Goal: Task Accomplishment & Management: Manage account settings

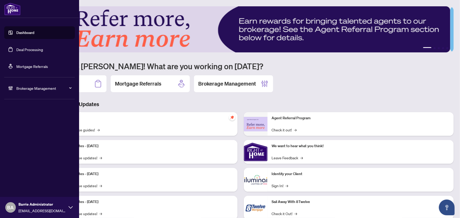
click at [21, 48] on link "Deal Processing" at bounding box center [29, 49] width 27 height 5
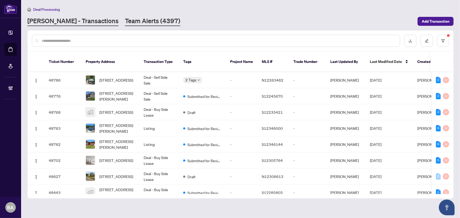
click at [130, 22] on link "Team Alerts (4397)" at bounding box center [152, 21] width 55 height 9
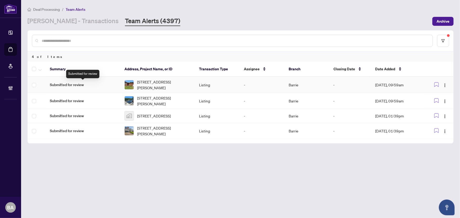
click at [72, 84] on span "Submitted for review" at bounding box center [83, 85] width 66 height 6
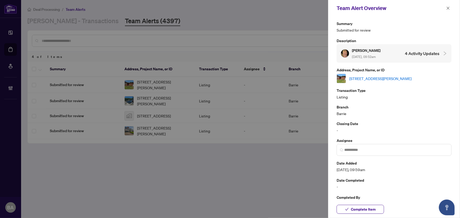
click at [403, 79] on link "[STREET_ADDRESS][PERSON_NAME]" at bounding box center [381, 79] width 62 height 6
click at [450, 8] on icon "close" at bounding box center [449, 8] width 4 height 4
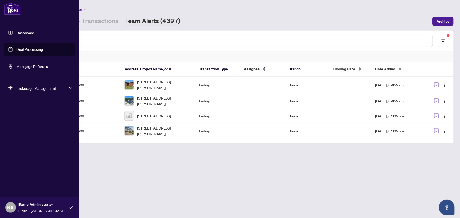
click at [22, 87] on span "Brokerage Management" at bounding box center [43, 88] width 55 height 6
click at [26, 127] on link "Manage Agents" at bounding box center [24, 126] width 26 height 5
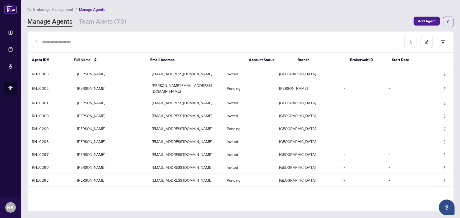
click at [126, 39] on input "text" at bounding box center [219, 42] width 354 height 6
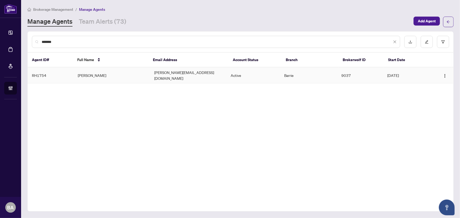
type input "*******"
click at [44, 74] on td "RH1754" at bounding box center [51, 76] width 46 height 16
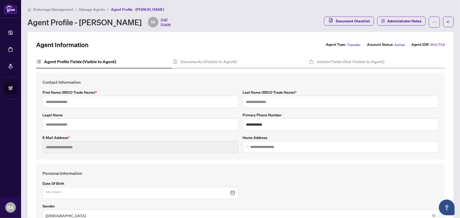
type input "****"
type input "********"
type input "**********"
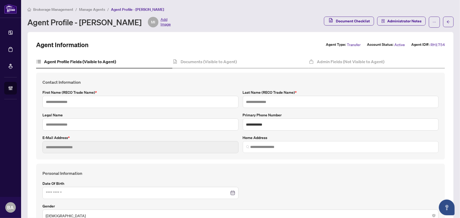
type input "*********"
type input "*"
type input "*******"
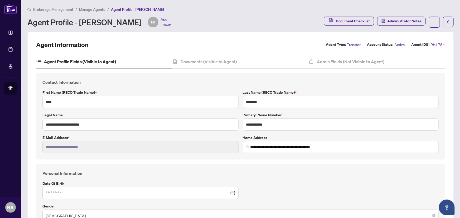
type input "**********"
type input "****"
type input "**********"
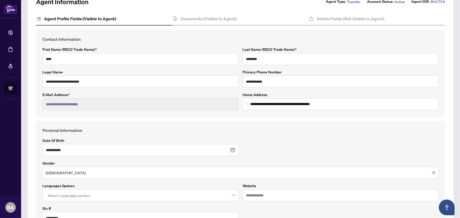
scroll to position [48, 0]
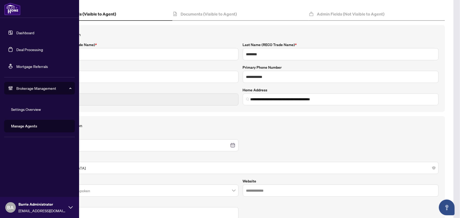
click at [22, 51] on link "Deal Processing" at bounding box center [29, 49] width 27 height 5
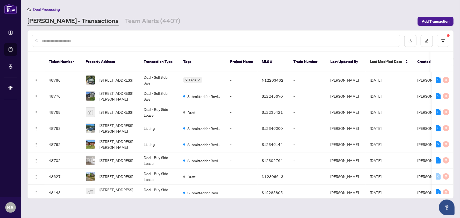
click at [112, 26] on main "Deal Processing RAHR - Transactions Team Alerts (4407) Add Transaction Ticket N…" at bounding box center [240, 109] width 439 height 218
click at [125, 23] on link "Team Alerts (4407)" at bounding box center [152, 21] width 55 height 9
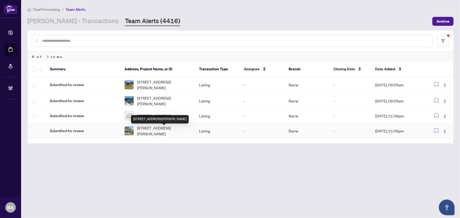
click at [145, 132] on span "43 Federica Cres, Wasaga Beach, Ontario L9Z 0N5, Canada" at bounding box center [164, 131] width 54 height 12
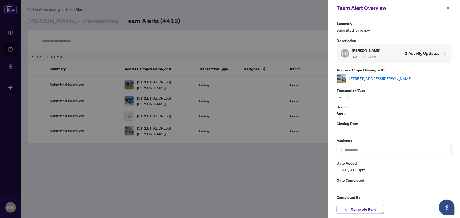
click at [402, 79] on link "43 Federica Cres, Wasaga Beach, Ontario L9Z 0N5, Canada" at bounding box center [381, 79] width 62 height 6
click at [449, 8] on icon "close" at bounding box center [449, 8] width 4 height 4
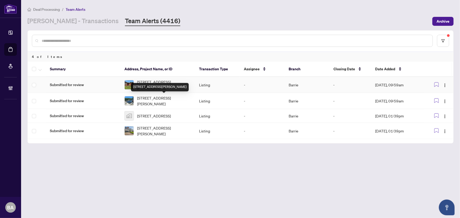
click at [142, 92] on td "[STREET_ADDRESS][PERSON_NAME]" at bounding box center [157, 85] width 75 height 16
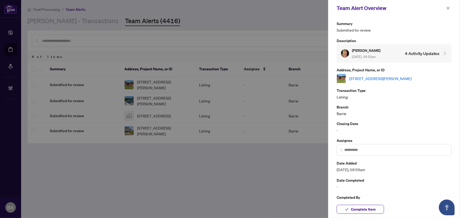
click at [397, 79] on link "[STREET_ADDRESS][PERSON_NAME]" at bounding box center [381, 79] width 62 height 6
click at [450, 9] on icon "close" at bounding box center [449, 8] width 4 height 4
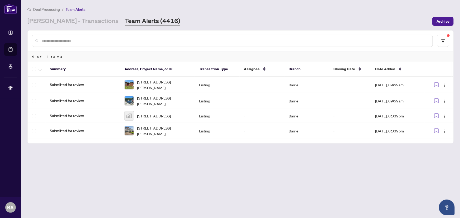
click at [451, 39] on div at bounding box center [241, 41] width 426 height 21
click at [442, 39] on icon "filter" at bounding box center [443, 40] width 3 height 3
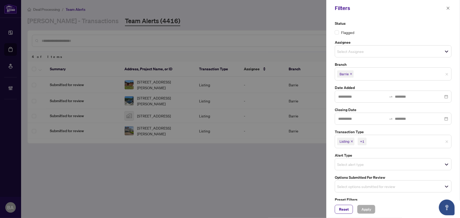
click at [352, 143] on span "Listing" at bounding box center [345, 141] width 17 height 7
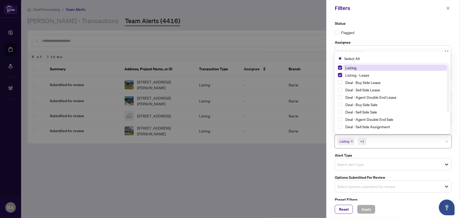
click at [354, 141] on icon "close" at bounding box center [352, 141] width 3 height 3
click at [364, 141] on icon "close" at bounding box center [364, 141] width 3 height 3
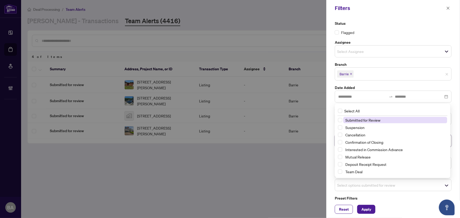
click at [443, 184] on span "Select options submitted for review" at bounding box center [393, 185] width 116 height 7
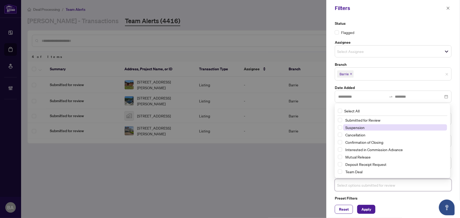
click at [349, 129] on span "Suspension" at bounding box center [355, 127] width 19 height 5
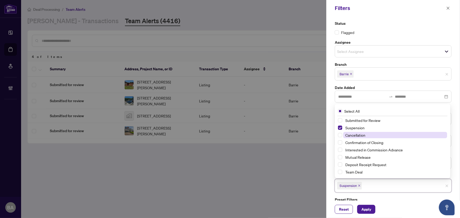
click at [349, 135] on span "Cancellation" at bounding box center [356, 135] width 20 height 5
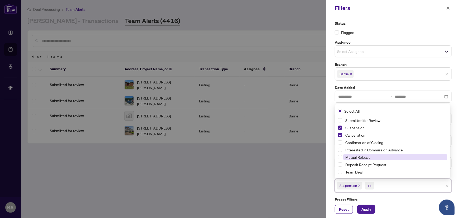
click at [350, 157] on span "Mutual Release" at bounding box center [358, 157] width 25 height 5
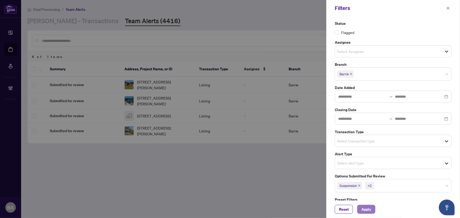
click at [365, 209] on span "Apply" at bounding box center [367, 210] width 10 height 8
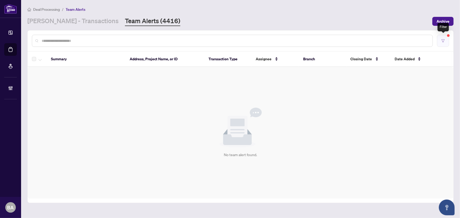
click at [445, 40] on icon "filter" at bounding box center [444, 41] width 4 height 4
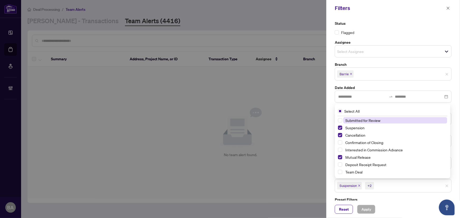
click at [358, 184] on span "Suspension" at bounding box center [349, 185] width 25 height 7
click at [360, 185] on icon "close" at bounding box center [359, 186] width 3 height 3
click at [360, 185] on icon "close" at bounding box center [361, 186] width 3 height 3
click at [364, 185] on icon "close" at bounding box center [365, 186] width 3 height 3
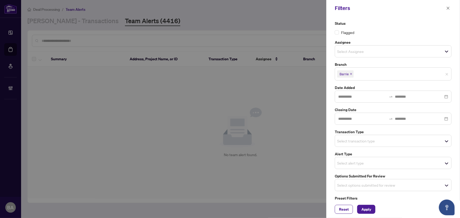
click at [282, 136] on div at bounding box center [230, 109] width 460 height 218
click at [441, 139] on span "Select transaction type" at bounding box center [393, 140] width 116 height 7
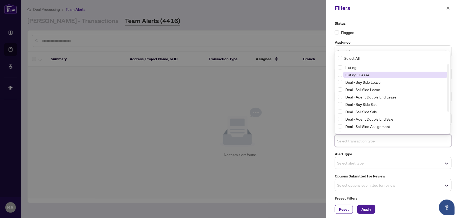
click at [363, 77] on span "Listing - Lease" at bounding box center [358, 75] width 24 height 5
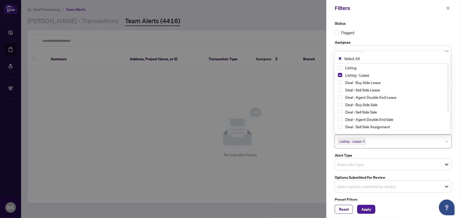
click at [361, 63] on div "Select All" at bounding box center [392, 59] width 113 height 10
click at [359, 66] on span "Listing" at bounding box center [396, 68] width 104 height 6
click at [368, 208] on span "Apply" at bounding box center [367, 210] width 10 height 8
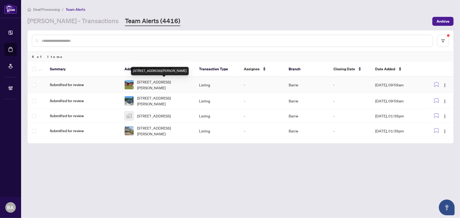
click at [148, 88] on span "[STREET_ADDRESS][PERSON_NAME]" at bounding box center [164, 85] width 54 height 12
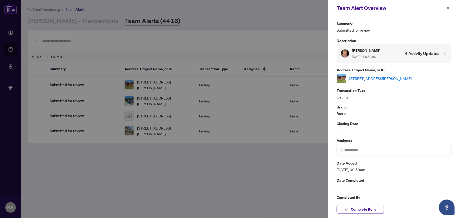
click at [412, 77] on link "[STREET_ADDRESS][PERSON_NAME]" at bounding box center [381, 79] width 62 height 6
click at [91, 39] on div at bounding box center [230, 109] width 460 height 218
click at [82, 20] on div at bounding box center [230, 109] width 460 height 218
click at [448, 7] on icon "close" at bounding box center [449, 8] width 4 height 4
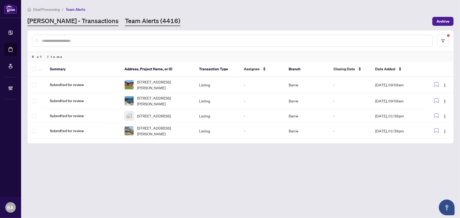
click at [71, 20] on link "RAHR - Transactions" at bounding box center [72, 21] width 91 height 9
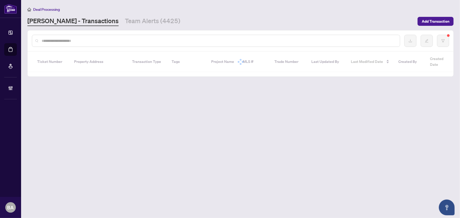
click at [79, 43] on input "text" at bounding box center [219, 41] width 354 height 6
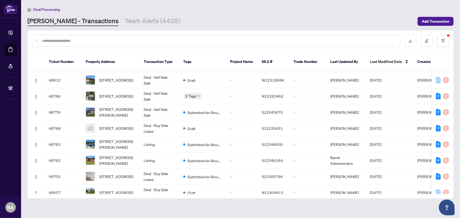
type input "*"
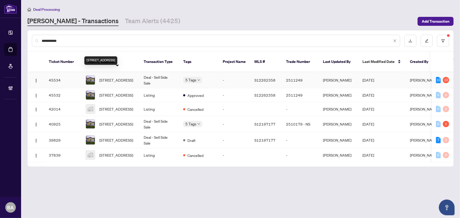
type input "**********"
click at [115, 77] on span "395 Homewood Ave, Orillia, Ontario L3V 3K9, Canada" at bounding box center [116, 80] width 34 height 6
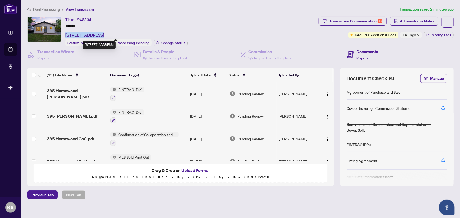
drag, startPoint x: 104, startPoint y: 35, endPoint x: 65, endPoint y: 36, distance: 38.5
click at [65, 36] on span "395 Homewood Ave, Orillia, Ontario L3V 3K9, Canada" at bounding box center [84, 35] width 39 height 6
copy span "395 Homewood Ave"
drag, startPoint x: 79, startPoint y: 26, endPoint x: 65, endPoint y: 26, distance: 14.5
click at [65, 26] on div "Ticket #: 45534 ******* 395 Homewood Ave, Orillia, Ontario L3V 3K9, Canada Stat…" at bounding box center [171, 32] width 289 height 30
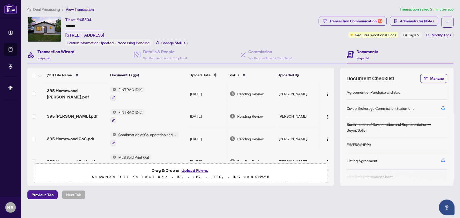
click at [81, 53] on div "Transaction Wizard Required" at bounding box center [80, 54] width 107 height 17
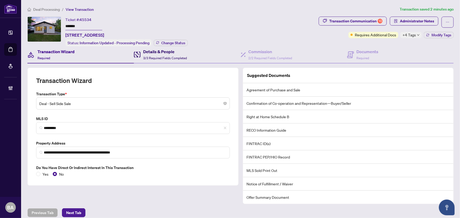
click at [144, 53] on h4 "Details & People" at bounding box center [165, 52] width 44 height 6
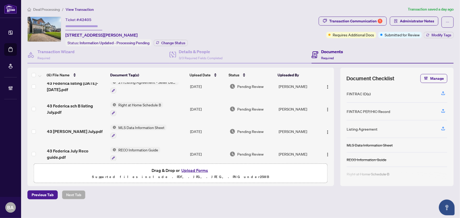
scroll to position [57, 0]
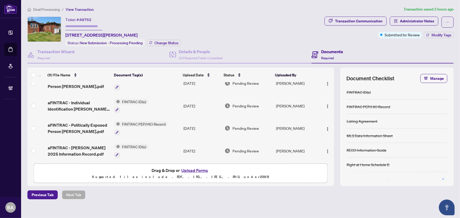
scroll to position [124, 0]
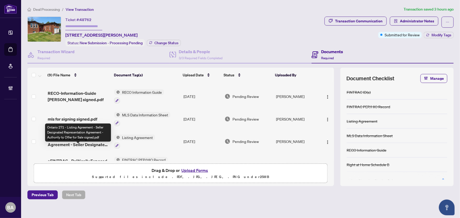
scroll to position [29, 0]
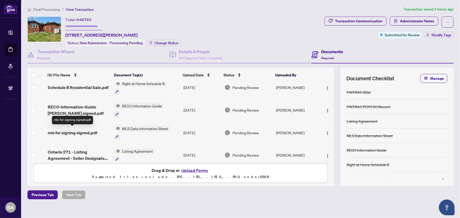
click at [79, 130] on span "mls for signing signed.pdf" at bounding box center [73, 133] width 50 height 6
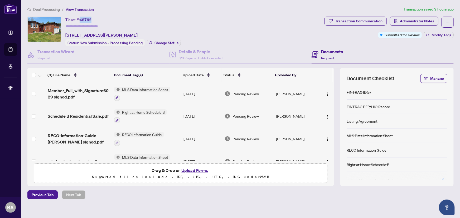
drag, startPoint x: 95, startPoint y: 18, endPoint x: 81, endPoint y: 21, distance: 14.2
click at [81, 21] on div "Ticket #: 48762 [STREET_ADDRESS][PERSON_NAME]" at bounding box center [101, 28] width 72 height 22
copy span "48762"
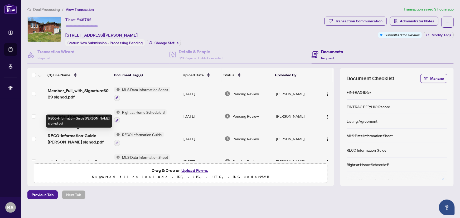
click at [70, 138] on span "RECO-Information-Guide [PERSON_NAME] signed.pdf" at bounding box center [79, 139] width 63 height 13
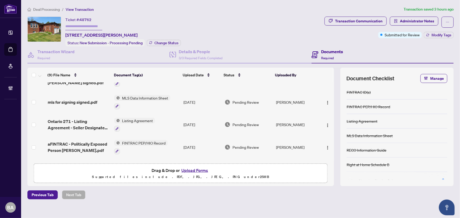
scroll to position [124, 0]
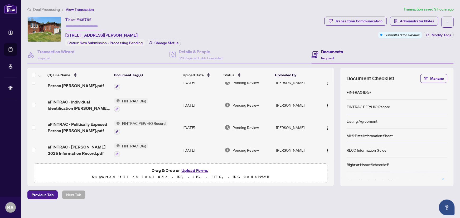
click at [199, 171] on button "Upload Forms" at bounding box center [195, 170] width 30 height 7
click at [202, 169] on button "Upload Forms" at bounding box center [195, 170] width 30 height 7
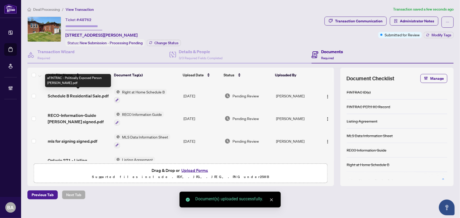
scroll to position [0, 0]
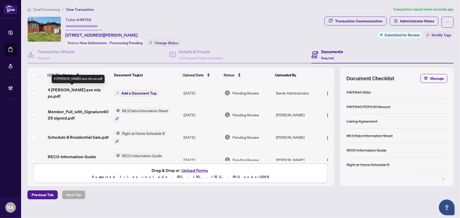
click at [82, 87] on span "4 [PERSON_NAME] ave mls po.pdf" at bounding box center [79, 93] width 63 height 13
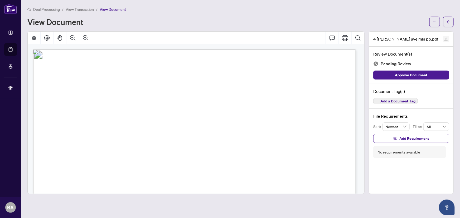
click at [446, 37] on icon "edit" at bounding box center [447, 39] width 4 height 4
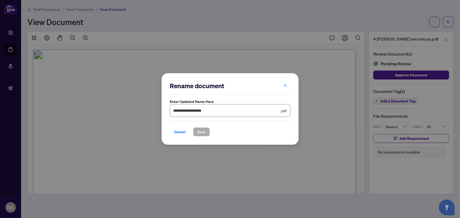
drag, startPoint x: 157, startPoint y: 113, endPoint x: 197, endPoint y: 114, distance: 39.8
click at [197, 114] on span "**********" at bounding box center [230, 111] width 120 height 12
drag, startPoint x: 198, startPoint y: 111, endPoint x: 174, endPoint y: 112, distance: 23.8
click at [174, 112] on input "**********" at bounding box center [227, 111] width 106 height 6
paste input "text"
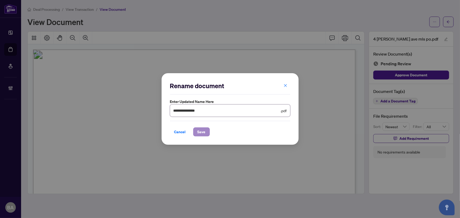
type input "**********"
click at [201, 131] on span "Save" at bounding box center [202, 132] width 8 height 8
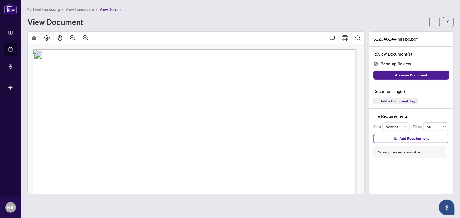
drag, startPoint x: 431, startPoint y: 46, endPoint x: 446, endPoint y: 39, distance: 15.9
drag, startPoint x: 446, startPoint y: 39, endPoint x: 448, endPoint y: 2, distance: 37.8
click at [447, 12] on div "Deal Processing / View Transaction / View Document View Document S12346144 mls …" at bounding box center [240, 100] width 427 height 188
click at [450, 24] on span "button" at bounding box center [449, 22] width 4 height 8
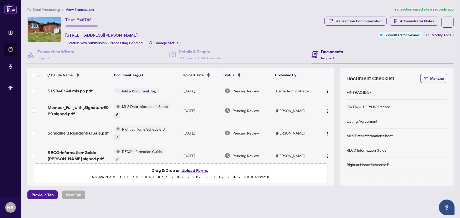
click at [121, 89] on span "Add a Document Tag" at bounding box center [138, 91] width 35 height 4
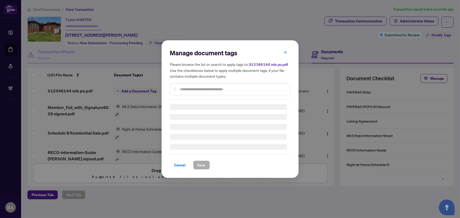
click at [204, 85] on div "Manage document tags Please browse the list or search to apply tags to: S123461…" at bounding box center [230, 74] width 120 height 51
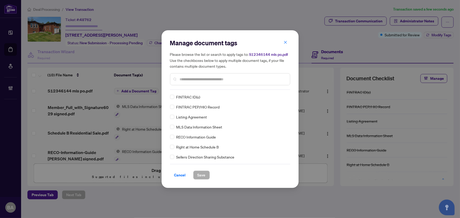
click at [202, 82] on input "text" at bounding box center [233, 80] width 106 height 6
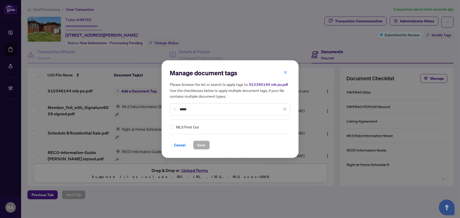
type input "*****"
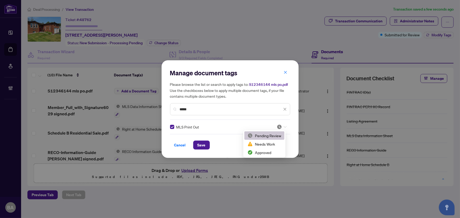
click at [284, 127] on icon at bounding box center [285, 127] width 3 height 2
click at [266, 152] on div "Approved" at bounding box center [265, 153] width 34 height 6
click at [201, 145] on span "Save" at bounding box center [202, 145] width 8 height 8
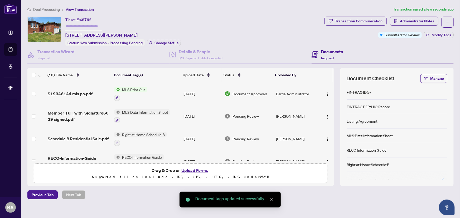
scroll to position [24, 0]
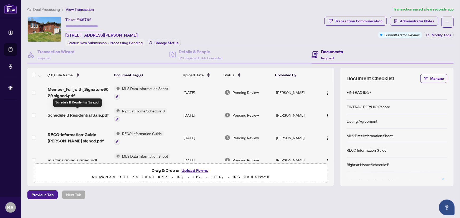
click at [78, 116] on span "Schedule B Residential Sale.pdf" at bounding box center [78, 115] width 61 height 6
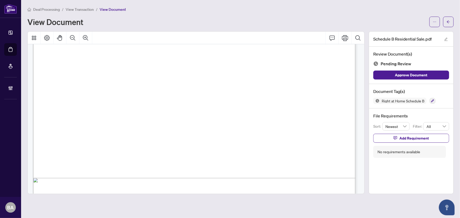
scroll to position [278, 0]
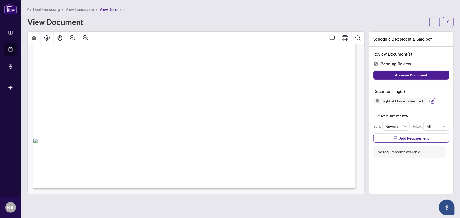
click at [434, 100] on icon "button" at bounding box center [433, 101] width 3 height 3
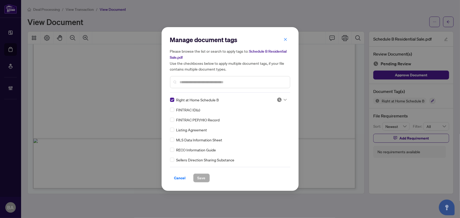
click at [285, 99] on icon at bounding box center [285, 100] width 3 height 2
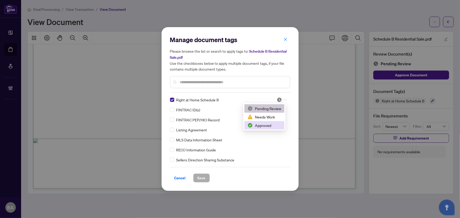
click at [258, 123] on div "Approved" at bounding box center [265, 126] width 34 height 6
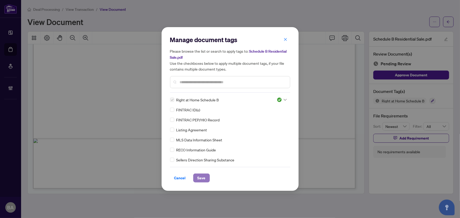
click at [202, 176] on span "Save" at bounding box center [202, 178] width 8 height 8
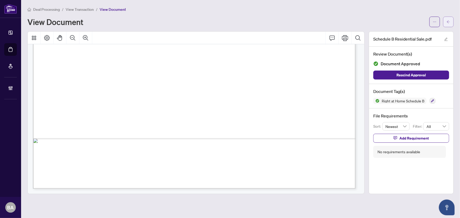
click at [449, 21] on icon "arrow-left" at bounding box center [449, 22] width 4 height 4
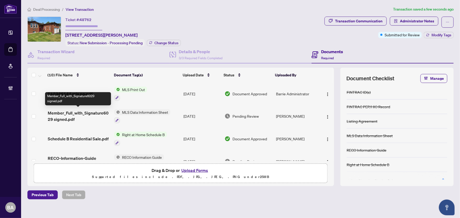
click at [102, 110] on span "Member_Full_with_Signature6029 signed.pdf" at bounding box center [79, 116] width 63 height 13
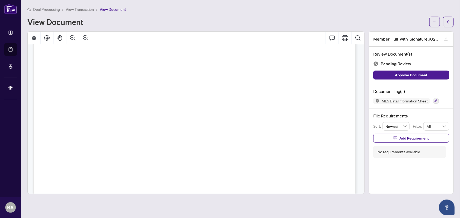
scroll to position [24, 0]
drag, startPoint x: 326, startPoint y: 66, endPoint x: 308, endPoint y: 68, distance: 17.2
click at [308, 68] on span "40760482" at bounding box center [317, 68] width 18 height 4
drag, startPoint x: 308, startPoint y: 68, endPoint x: 326, endPoint y: 67, distance: 17.7
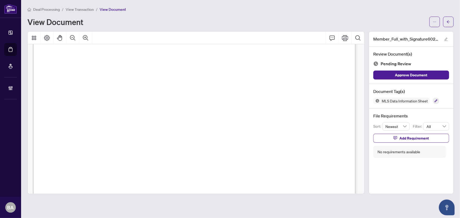
click at [326, 67] on span "40760482" at bounding box center [317, 68] width 18 height 4
click at [319, 70] on span "$879,900.00" at bounding box center [314, 72] width 23 height 4
drag, startPoint x: 330, startPoint y: 66, endPoint x: 311, endPoint y: 69, distance: 19.3
click at [311, 26] on p "Property Member Full with Signature [STREET_ADDRESS][PERSON_NAME] Member Full C…" at bounding box center [356, 26] width 646 height 0
click at [312, 67] on span "40760482" at bounding box center [317, 68] width 18 height 4
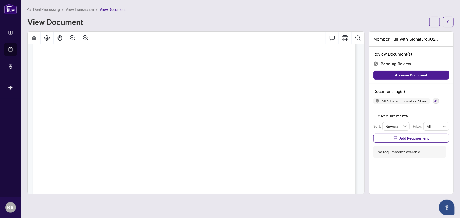
drag, startPoint x: 307, startPoint y: 68, endPoint x: 326, endPoint y: 68, distance: 19.0
click at [326, 26] on p "Property Member Full with Signature [STREET_ADDRESS][PERSON_NAME] Member Full C…" at bounding box center [356, 26] width 646 height 0
click at [435, 99] on icon "button" at bounding box center [436, 100] width 3 height 3
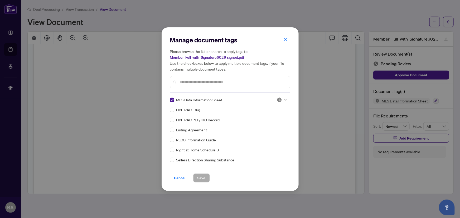
click at [285, 98] on div at bounding box center [282, 99] width 10 height 5
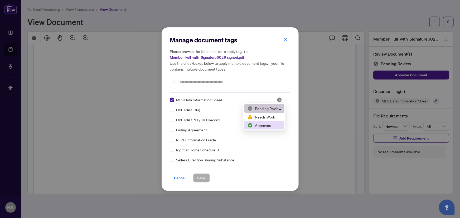
click at [262, 127] on div "Approved" at bounding box center [265, 126] width 34 height 6
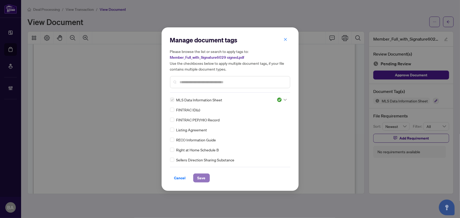
click at [203, 181] on span "Save" at bounding box center [202, 178] width 8 height 8
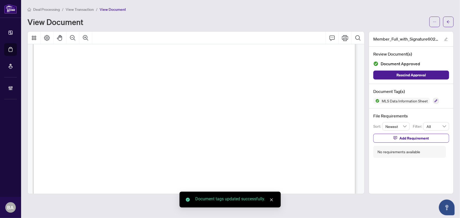
scroll to position [707, 0]
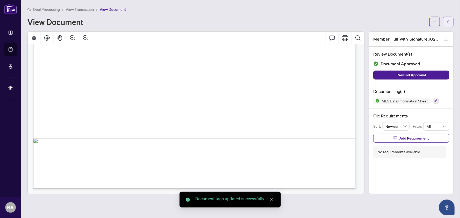
click at [452, 20] on button "button" at bounding box center [449, 22] width 11 height 11
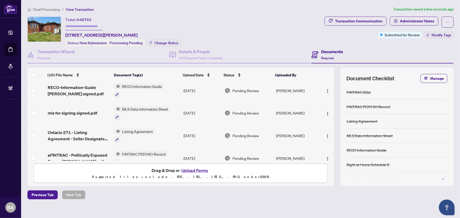
scroll to position [48, 0]
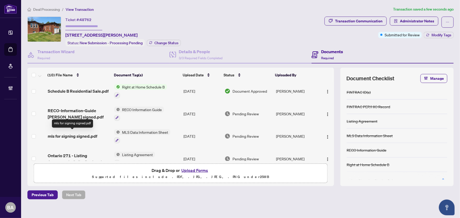
click at [74, 136] on span "mls for signing signed.pdf" at bounding box center [73, 136] width 50 height 6
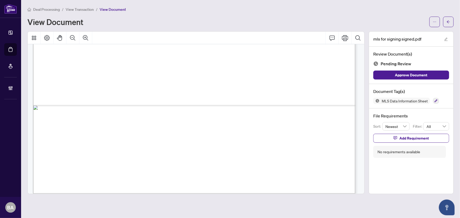
scroll to position [317, 0]
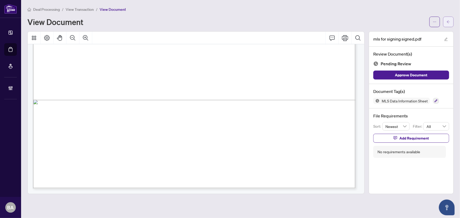
click at [448, 23] on span "button" at bounding box center [449, 22] width 4 height 8
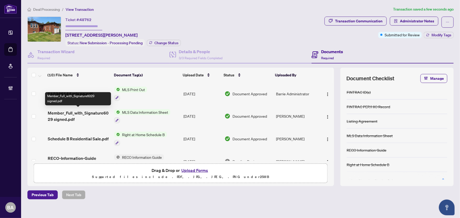
click at [89, 112] on span "Member_Full_with_Signature6029 signed.pdf" at bounding box center [79, 116] width 63 height 13
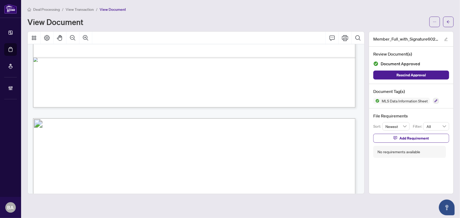
scroll to position [528, 0]
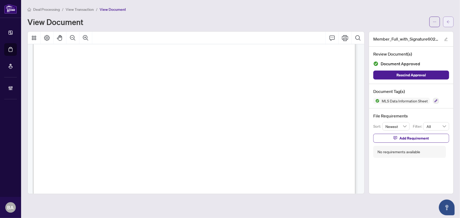
click at [450, 23] on icon "arrow-left" at bounding box center [449, 22] width 4 height 4
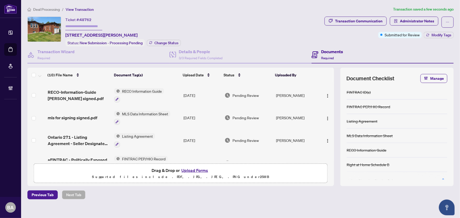
scroll to position [72, 0]
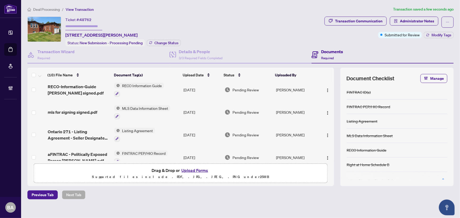
click at [89, 113] on td "mls for signing signed.pdf" at bounding box center [79, 112] width 67 height 23
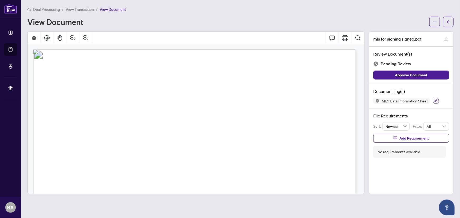
click at [436, 98] on button "button" at bounding box center [436, 101] width 6 height 6
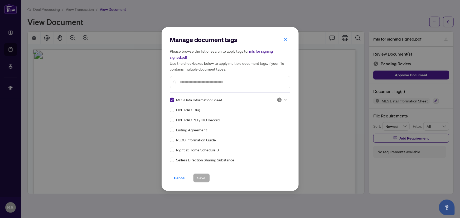
click at [284, 100] on icon at bounding box center [285, 100] width 3 height 2
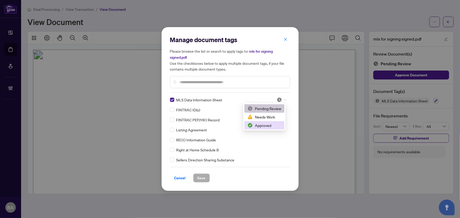
click at [271, 125] on div "Approved" at bounding box center [265, 126] width 34 height 6
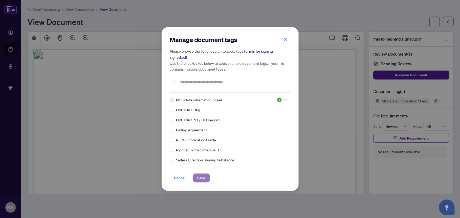
click at [196, 174] on button "Save" at bounding box center [201, 178] width 17 height 9
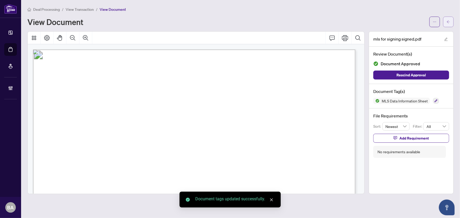
click at [451, 19] on span "button" at bounding box center [449, 22] width 4 height 8
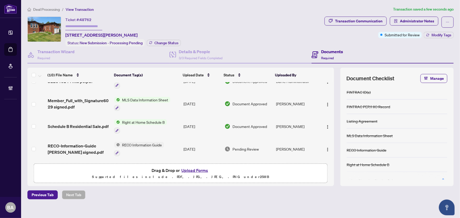
scroll to position [24, 0]
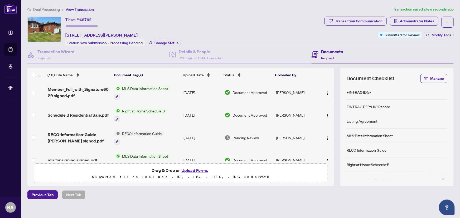
click at [77, 133] on span "RECO-Information-Guide [PERSON_NAME] signed.pdf" at bounding box center [79, 138] width 63 height 13
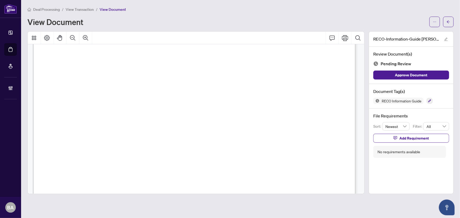
scroll to position [5372, 0]
click at [427, 99] on button "button" at bounding box center [430, 101] width 6 height 6
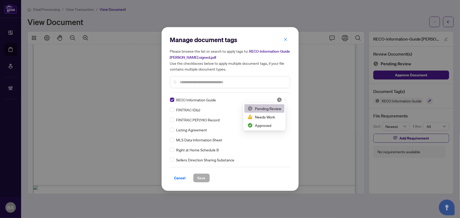
click at [283, 97] on div at bounding box center [282, 99] width 10 height 5
click at [266, 123] on div "Approved" at bounding box center [265, 125] width 40 height 8
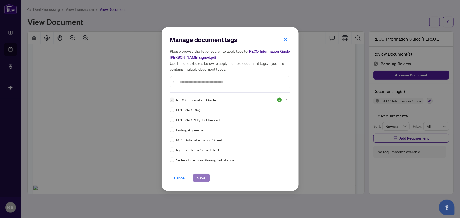
click at [198, 177] on span "Save" at bounding box center [202, 178] width 8 height 8
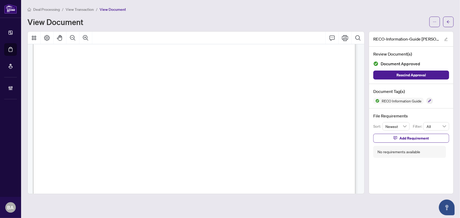
scroll to position [4029, 0]
click at [449, 16] on div "Deal Processing / View Transaction / View Document View Document" at bounding box center [240, 16] width 427 height 21
click at [449, 20] on icon "arrow-left" at bounding box center [449, 22] width 4 height 4
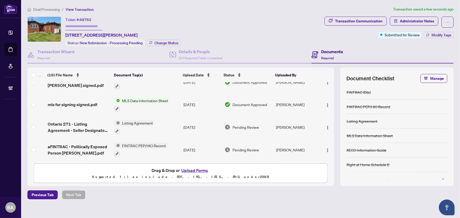
scroll to position [75, 0]
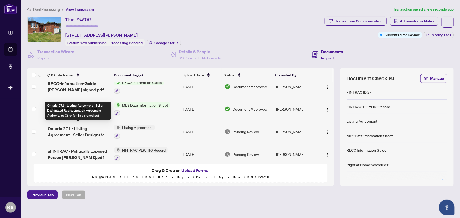
click at [84, 133] on span "Ontario 271 - Listing Agreement - Seller Designated Representation Agreement - …" at bounding box center [79, 132] width 63 height 13
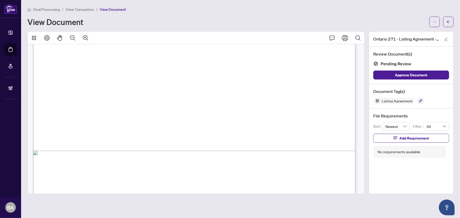
scroll to position [216, 0]
drag, startPoint x: 124, startPoint y: 111, endPoint x: 108, endPoint y: 81, distance: 33.8
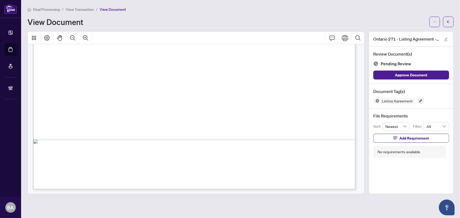
scroll to position [1563, 0]
click at [418, 100] on button "button" at bounding box center [421, 101] width 6 height 6
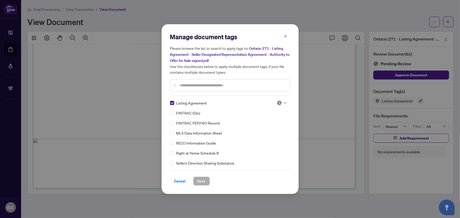
click at [200, 91] on div "Manage document tags Please browse the list or search to apply tags to: Ontario…" at bounding box center [230, 64] width 120 height 63
click at [201, 84] on input "text" at bounding box center [233, 86] width 106 height 6
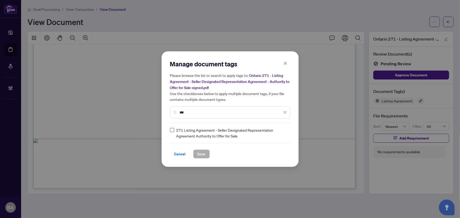
type input "***"
click at [285, 134] on div at bounding box center [282, 133] width 10 height 5
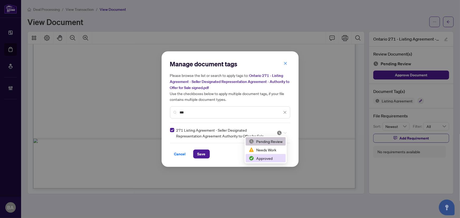
click at [269, 160] on div "Approved" at bounding box center [266, 159] width 34 height 6
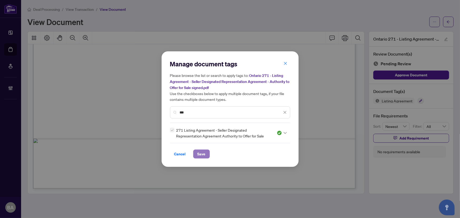
click at [199, 155] on span "Save" at bounding box center [202, 154] width 8 height 8
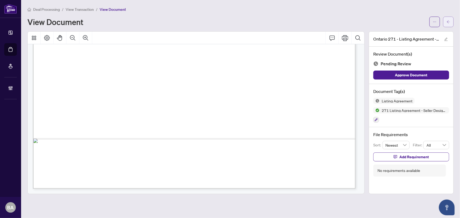
click at [448, 21] on icon "arrow-left" at bounding box center [448, 21] width 3 height 3
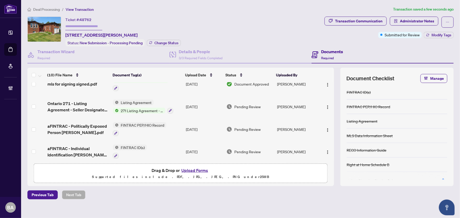
scroll to position [99, 0]
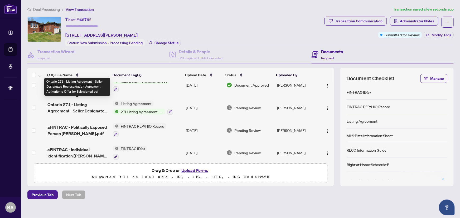
click at [90, 108] on span "Ontario 271 - Listing Agreement - Seller Designated Representation Agreement - …" at bounding box center [77, 108] width 61 height 13
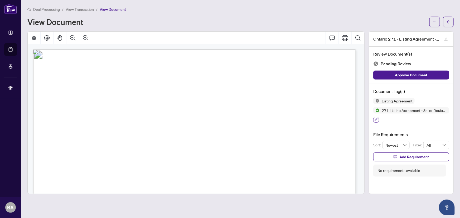
click at [378, 119] on icon "button" at bounding box center [376, 120] width 3 height 3
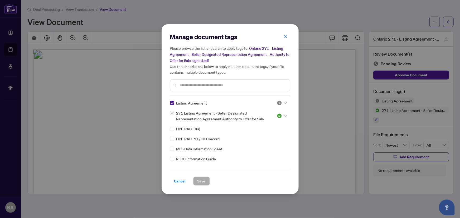
click at [284, 103] on icon at bounding box center [285, 103] width 3 height 2
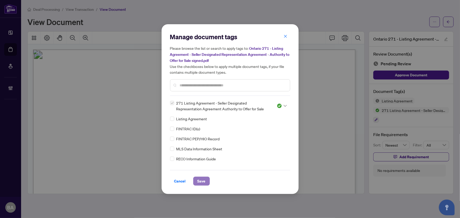
click at [202, 178] on span "Save" at bounding box center [202, 181] width 8 height 8
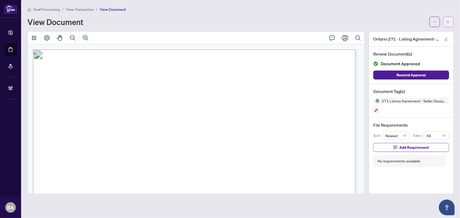
click at [446, 21] on button "button" at bounding box center [449, 22] width 11 height 11
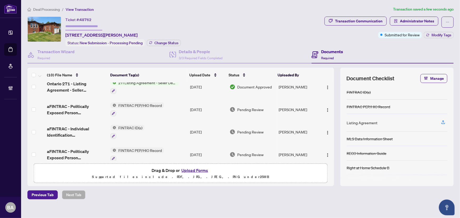
scroll to position [147, 0]
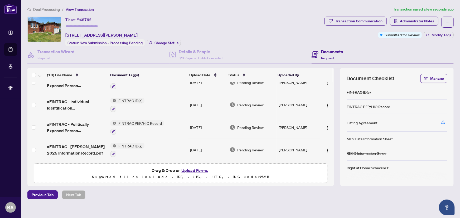
click at [83, 144] on span "aFINTRAC - [PERSON_NAME] 2025 Information Record.pdf" at bounding box center [77, 150] width 60 height 13
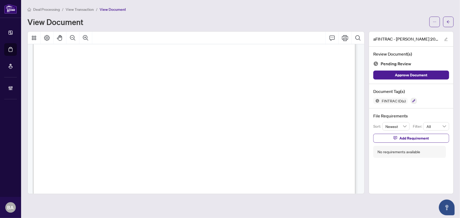
scroll to position [532, 0]
click at [331, 35] on icon "Comment" at bounding box center [332, 38] width 6 height 6
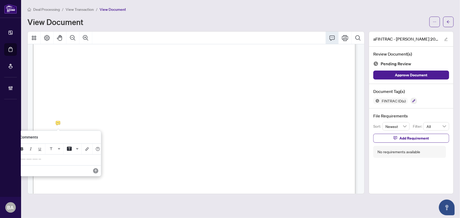
click at [74, 162] on p "**********" at bounding box center [58, 160] width 77 height 4
click at [94, 171] on icon "Save" at bounding box center [95, 171] width 5 height 5
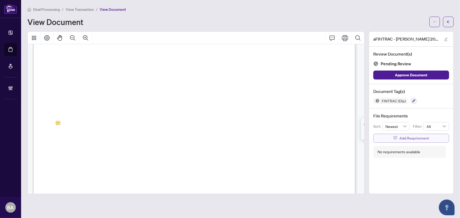
click at [395, 135] on span "button" at bounding box center [396, 138] width 4 height 8
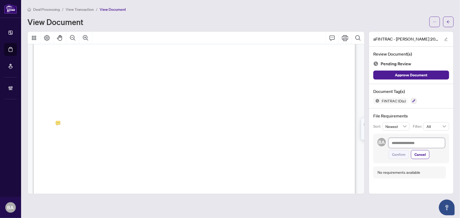
click at [393, 142] on textarea at bounding box center [417, 143] width 56 height 10
type textarea "*"
type textarea "**"
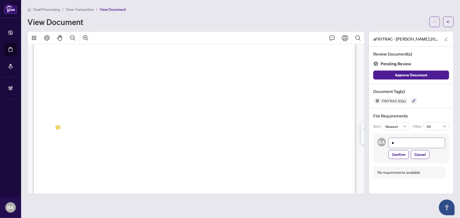
type textarea "**"
type textarea "***"
type textarea "****"
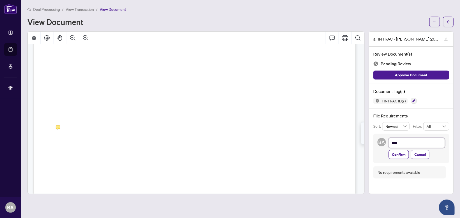
type textarea "*****"
type textarea "******"
type textarea "*******"
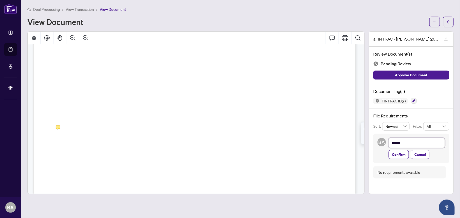
type textarea "*******"
type textarea "********"
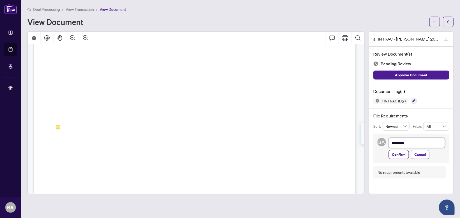
type textarea "**********"
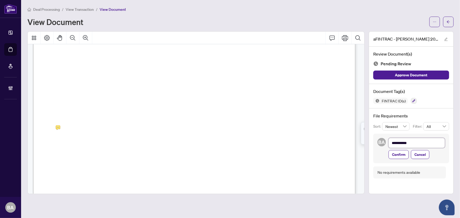
type textarea "**********"
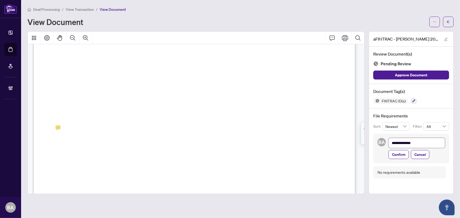
type textarea "**********"
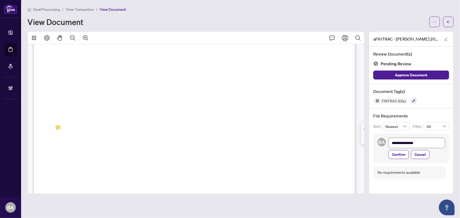
type textarea "**********"
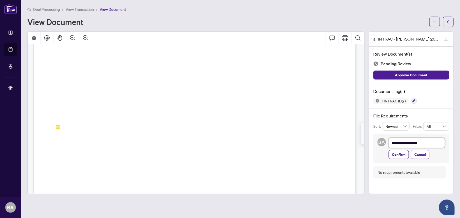
type textarea "**********"
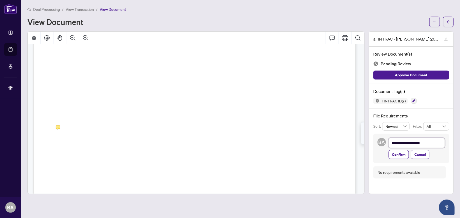
type textarea "**********"
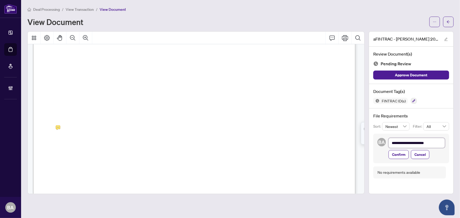
type textarea "**********"
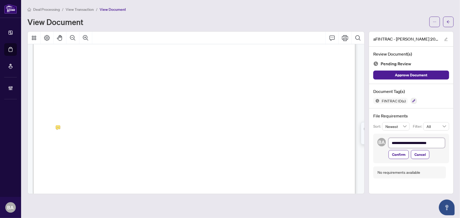
type textarea "**********"
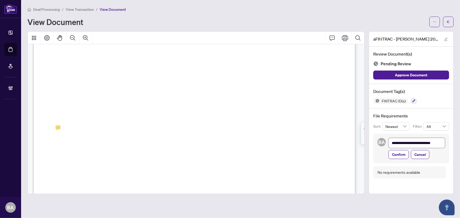
type textarea "**********"
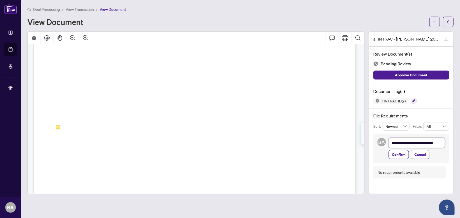
type textarea "**********"
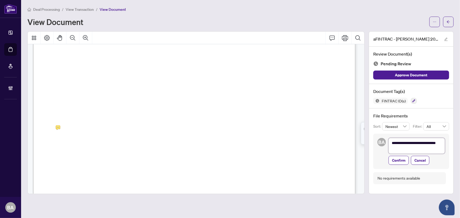
type textarea "**********"
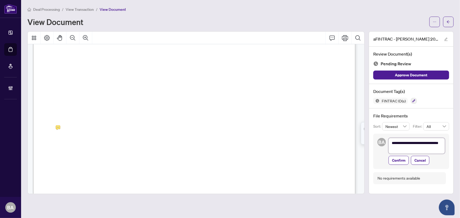
type textarea "**********"
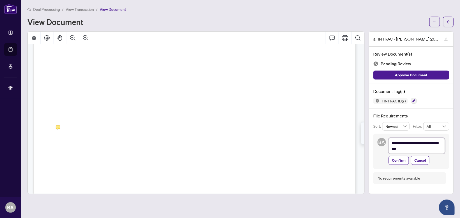
type textarea "**********"
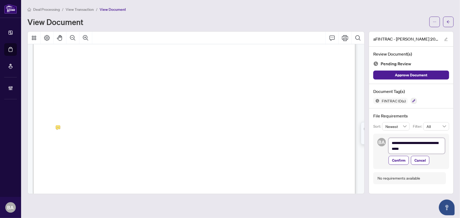
type textarea "**********"
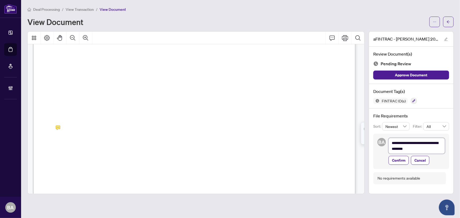
type textarea "**********"
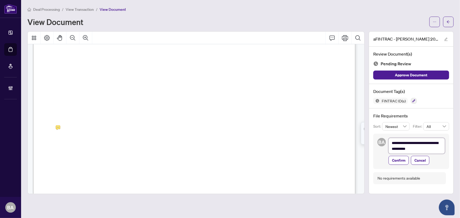
type textarea "**********"
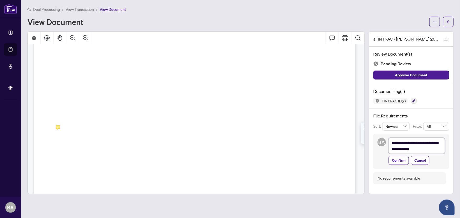
type textarea "**********"
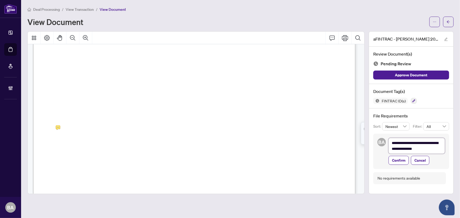
type textarea "**********"
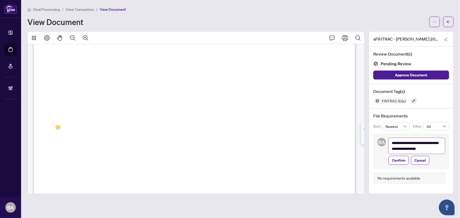
type textarea "**********"
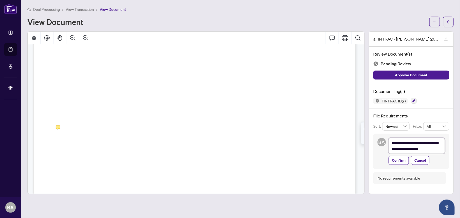
type textarea "**********"
click at [399, 161] on span "Confirm" at bounding box center [398, 160] width 13 height 8
type textarea "**********"
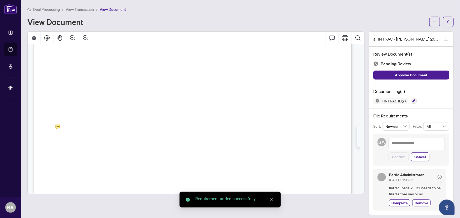
scroll to position [528, 0]
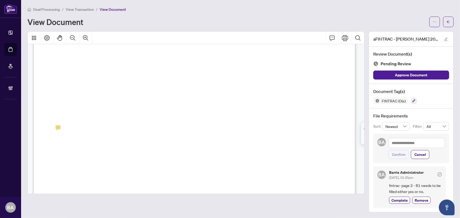
click at [409, 100] on div "FINTRAC ID(s)" at bounding box center [412, 101] width 76 height 6
click at [413, 101] on icon "button" at bounding box center [414, 100] width 3 height 3
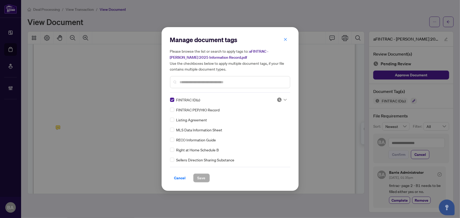
click at [284, 99] on icon at bounding box center [285, 100] width 3 height 2
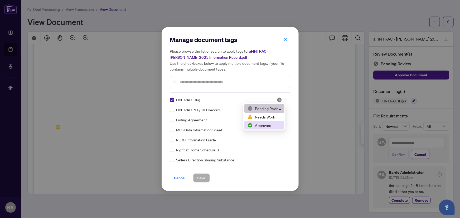
click at [273, 125] on div "Approved" at bounding box center [265, 126] width 34 height 6
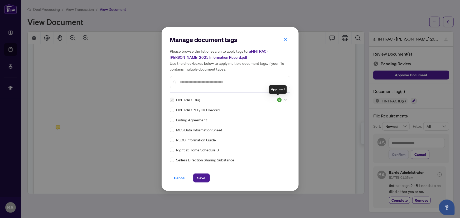
click at [280, 98] on img at bounding box center [279, 99] width 5 height 5
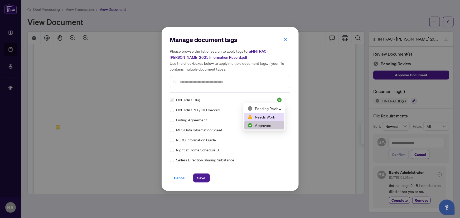
click at [274, 119] on div "Needs Work" at bounding box center [265, 117] width 34 height 6
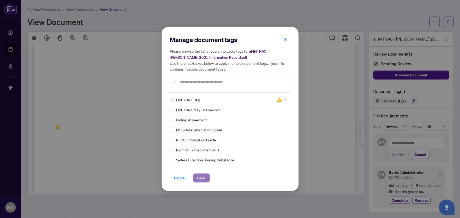
click at [201, 180] on span "Save" at bounding box center [202, 178] width 8 height 8
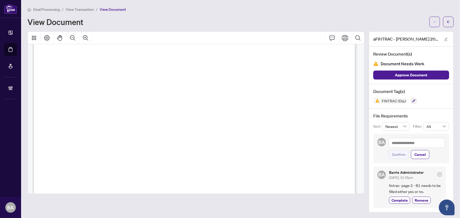
scroll to position [935, 0]
click at [448, 23] on icon "arrow-left" at bounding box center [449, 22] width 4 height 4
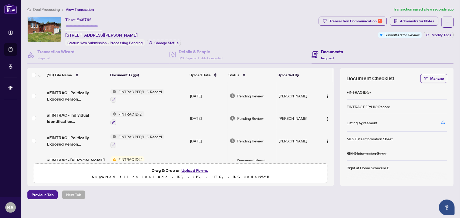
scroll to position [147, 0]
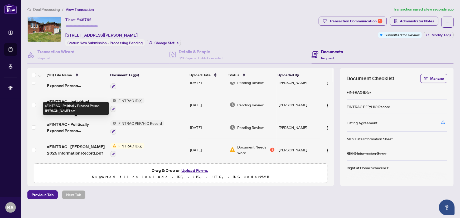
click at [78, 123] on span "aFINTRAC - Politically Exposed Person [PERSON_NAME].pdf" at bounding box center [77, 127] width 60 height 13
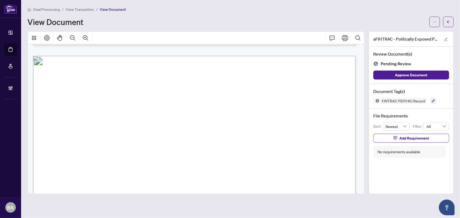
scroll to position [419, 0]
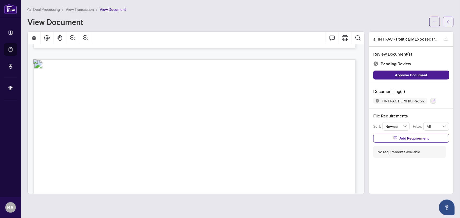
click at [449, 18] on span "button" at bounding box center [449, 22] width 4 height 8
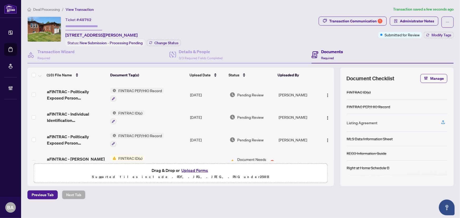
scroll to position [147, 0]
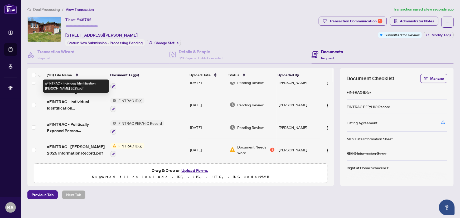
click at [71, 99] on span "aFINTRAC - Individual Identification [PERSON_NAME] 2025.pdf" at bounding box center [77, 105] width 60 height 13
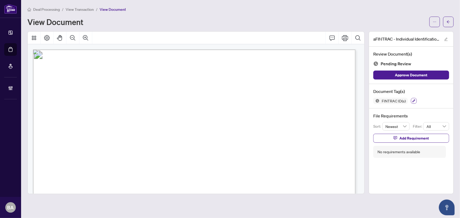
click at [412, 100] on button "button" at bounding box center [414, 101] width 6 height 6
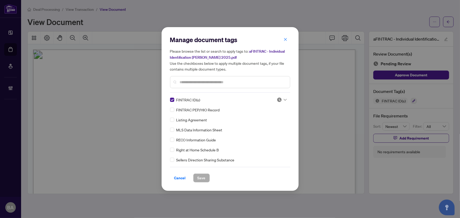
click at [285, 99] on icon at bounding box center [285, 100] width 3 height 2
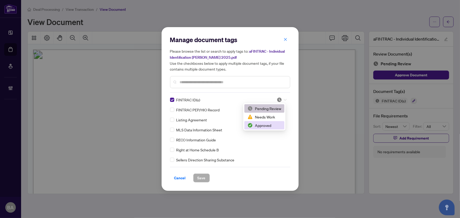
click at [264, 125] on div "Approved" at bounding box center [265, 126] width 34 height 6
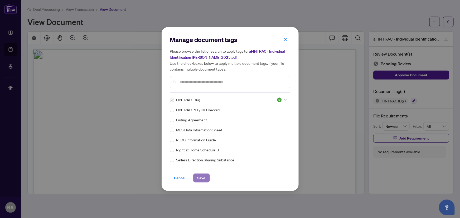
click at [206, 177] on button "Save" at bounding box center [201, 178] width 17 height 9
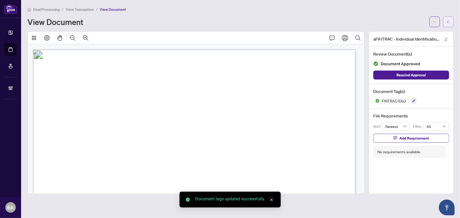
click at [445, 25] on button "button" at bounding box center [449, 22] width 11 height 11
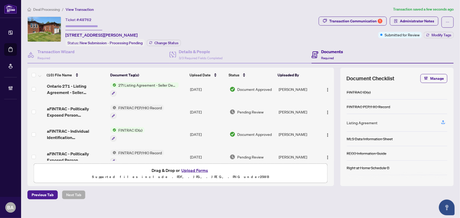
scroll to position [123, 0]
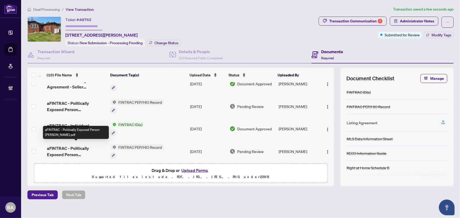
click at [78, 149] on span "aFINTRAC - Politically Exposed Person [PERSON_NAME].pdf" at bounding box center [77, 151] width 60 height 13
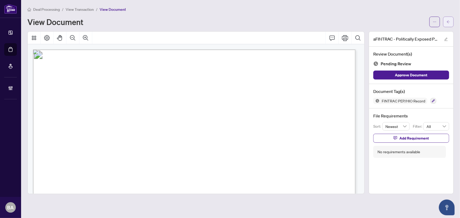
click at [449, 25] on span "button" at bounding box center [449, 22] width 4 height 8
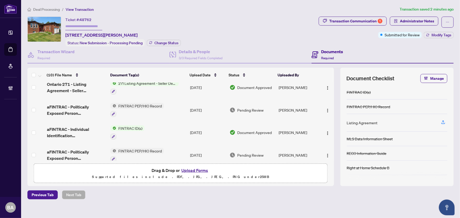
scroll to position [123, 0]
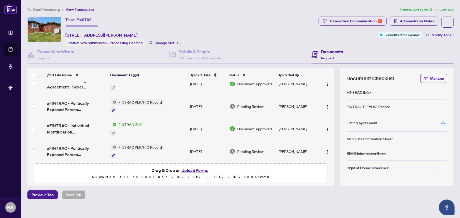
click at [69, 103] on span "aFINTRAC - Politically Exposed Person [PERSON_NAME].pdf" at bounding box center [77, 106] width 60 height 13
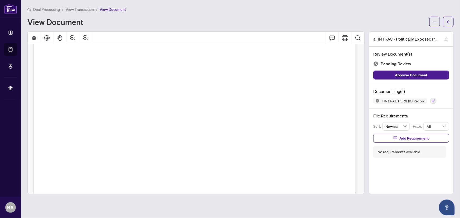
scroll to position [96, 0]
click at [451, 21] on icon "arrow-left" at bounding box center [449, 22] width 4 height 4
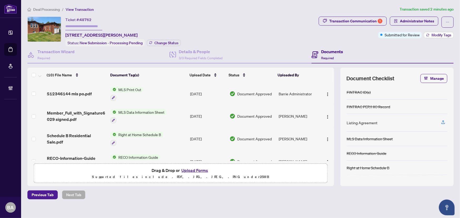
click at [427, 34] on button "Modify Tags" at bounding box center [439, 35] width 30 height 6
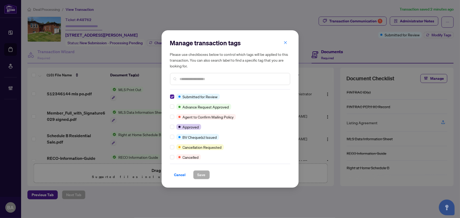
click at [202, 82] on input "text" at bounding box center [233, 79] width 106 height 6
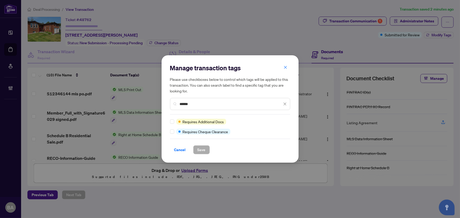
click at [166, 121] on div "Manage transaction tags Please use checkboxes below to control which tags will …" at bounding box center [230, 109] width 137 height 108
click at [222, 103] on input "******" at bounding box center [231, 104] width 102 height 6
type input "*"
type input "*****"
click at [202, 149] on span "Save" at bounding box center [202, 150] width 8 height 8
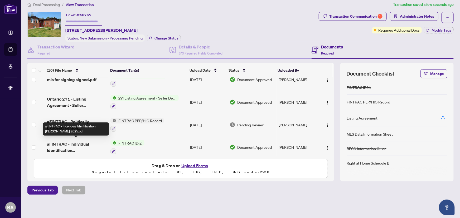
scroll to position [99, 0]
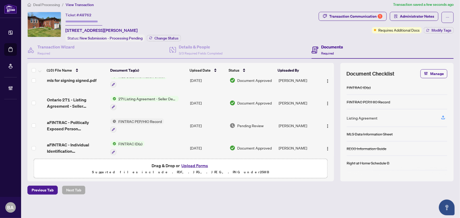
click at [71, 123] on span "aFINTRAC - Politically Exposed Person [PERSON_NAME].pdf" at bounding box center [77, 126] width 60 height 13
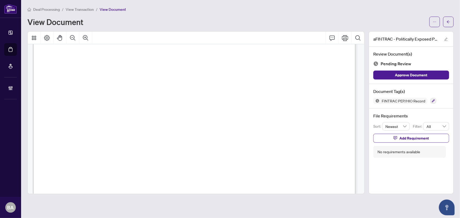
scroll to position [144, 0]
click at [434, 98] on button "button" at bounding box center [434, 101] width 6 height 6
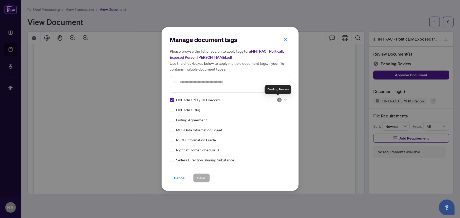
click at [281, 99] on div at bounding box center [282, 99] width 10 height 5
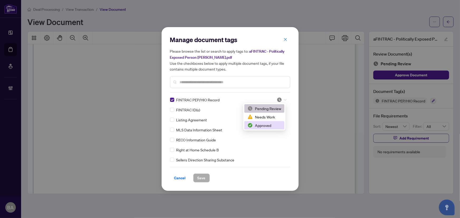
click at [269, 123] on div "Approved" at bounding box center [265, 126] width 34 height 6
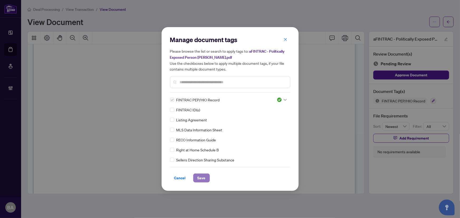
click at [201, 177] on span "Save" at bounding box center [202, 178] width 8 height 8
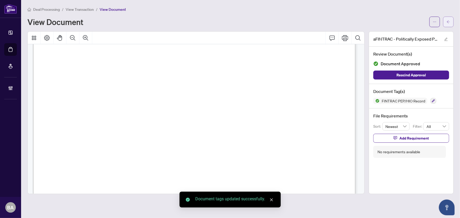
click at [450, 22] on icon "arrow-left" at bounding box center [449, 22] width 4 height 4
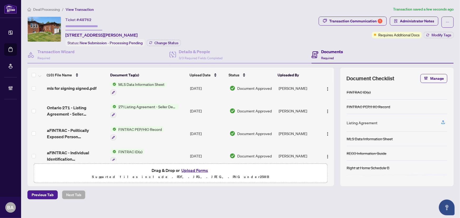
scroll to position [147, 0]
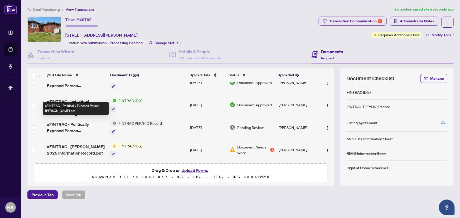
click at [76, 125] on span "aFINTRAC - Politically Exposed Person [PERSON_NAME].pdf" at bounding box center [77, 127] width 60 height 13
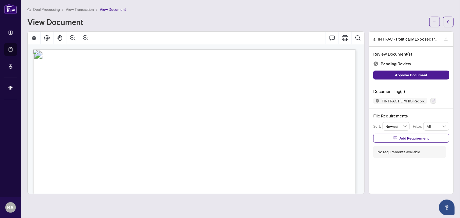
click at [430, 101] on div "FINTRAC PEP/HIO Record" at bounding box center [412, 101] width 76 height 6
click at [432, 100] on icon "button" at bounding box center [433, 100] width 3 height 3
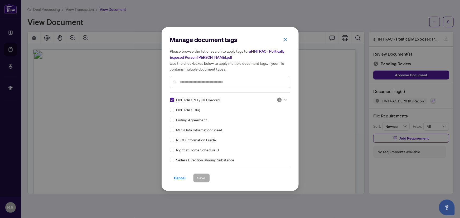
click at [285, 100] on icon at bounding box center [285, 100] width 3 height 2
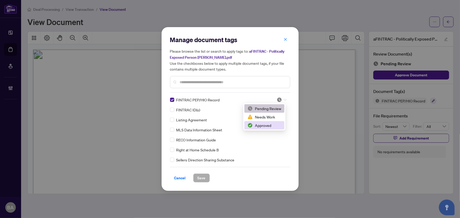
click at [275, 126] on div "Approved" at bounding box center [265, 126] width 34 height 6
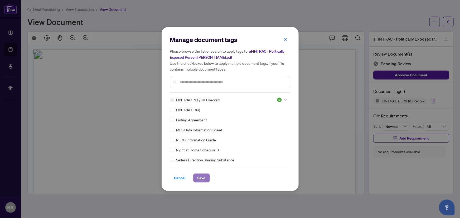
click at [203, 177] on span "Save" at bounding box center [202, 178] width 8 height 8
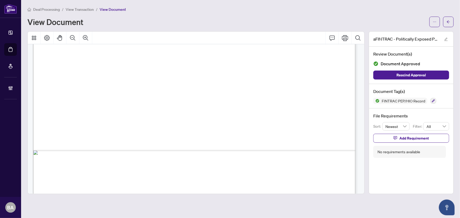
scroll to position [695, 0]
click at [449, 19] on span "button" at bounding box center [449, 22] width 4 height 8
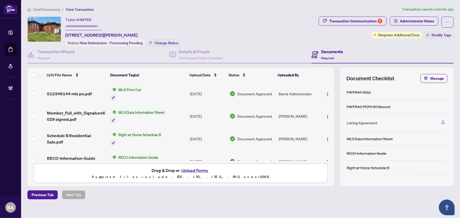
click at [193, 169] on button "Upload Forms" at bounding box center [195, 170] width 30 height 7
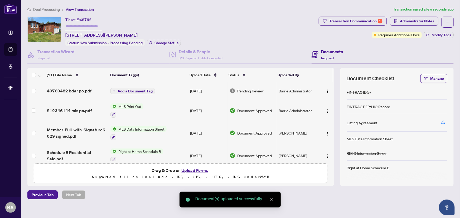
click at [146, 90] on span "Add a Document Tag" at bounding box center [135, 91] width 35 height 4
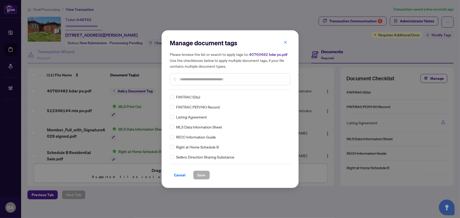
click at [240, 80] on input "text" at bounding box center [233, 80] width 106 height 6
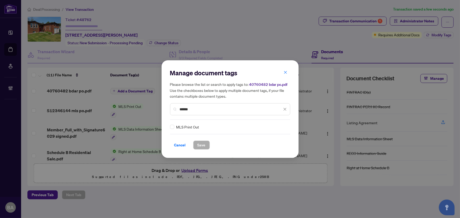
type input "******"
click at [175, 126] on div "MLS Print Out" at bounding box center [228, 127] width 117 height 6
click at [286, 128] on div "MLS Print Out" at bounding box center [230, 127] width 120 height 6
click at [285, 127] on icon at bounding box center [285, 127] width 3 height 2
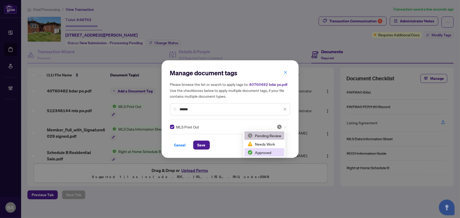
click at [279, 152] on div "Approved" at bounding box center [265, 153] width 34 height 6
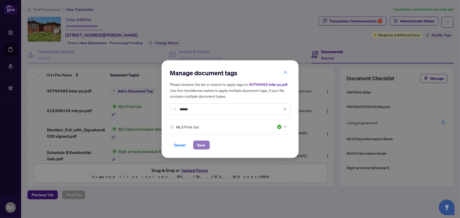
click at [203, 146] on span "Save" at bounding box center [202, 145] width 8 height 8
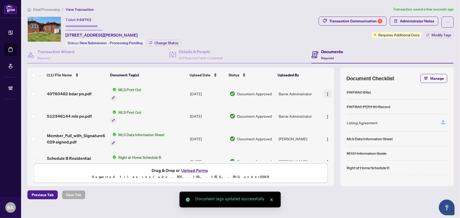
click at [326, 92] on img "button" at bounding box center [328, 94] width 4 height 4
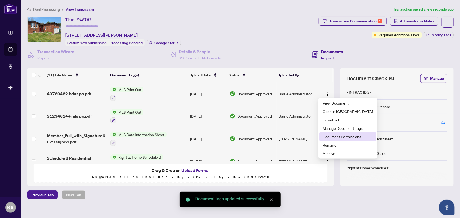
click at [338, 136] on span "Document Permissions" at bounding box center [348, 137] width 50 height 6
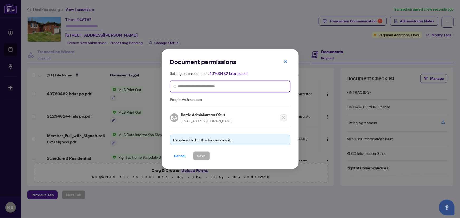
click at [194, 87] on input "search" at bounding box center [232, 87] width 109 height 6
type input "********"
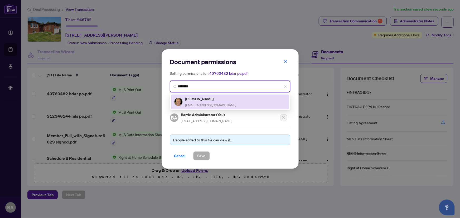
click at [195, 103] on div "[PERSON_NAME] [EMAIL_ADDRESS][DOMAIN_NAME]" at bounding box center [210, 102] width 51 height 12
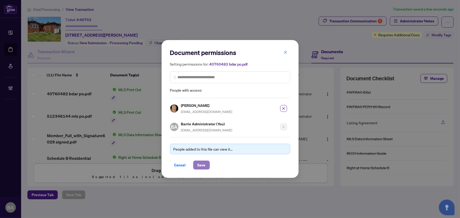
click at [199, 165] on span "Save" at bounding box center [202, 165] width 8 height 8
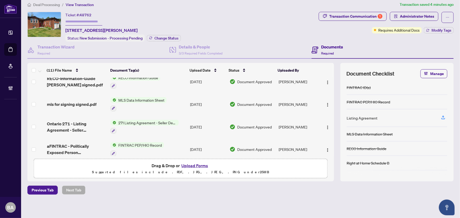
scroll to position [98, 0]
